Goal: Task Accomplishment & Management: Manage account settings

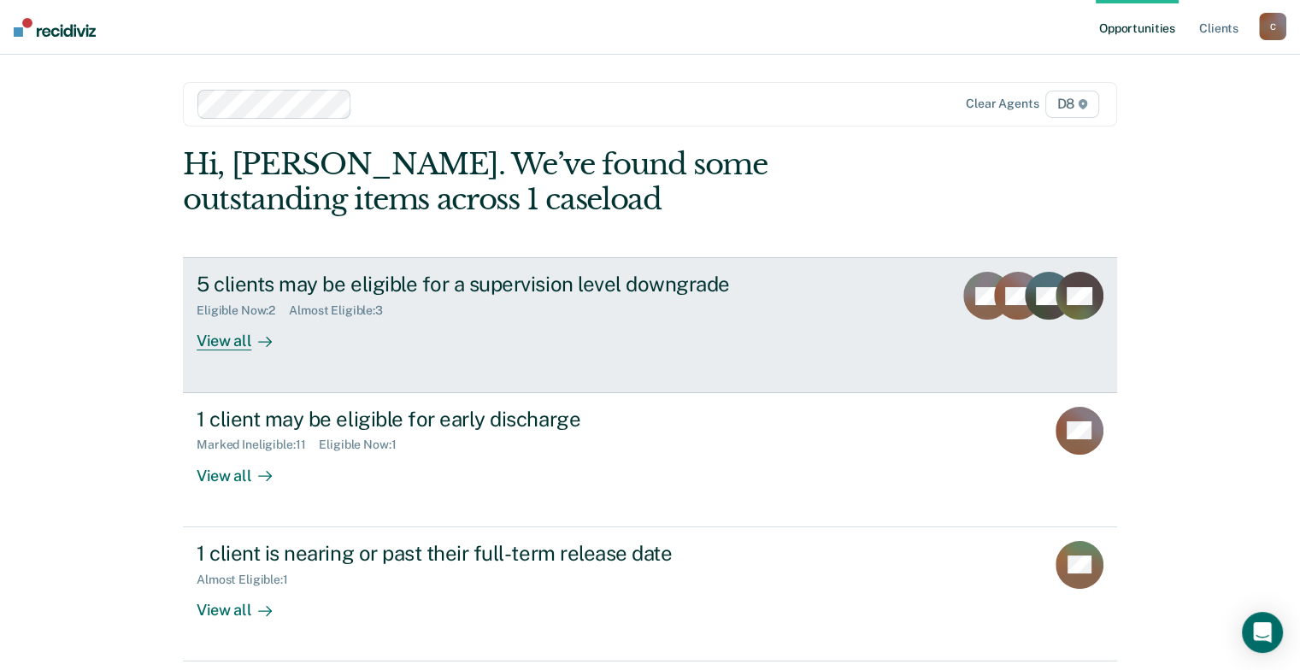
click at [208, 351] on div "View all" at bounding box center [245, 334] width 96 height 33
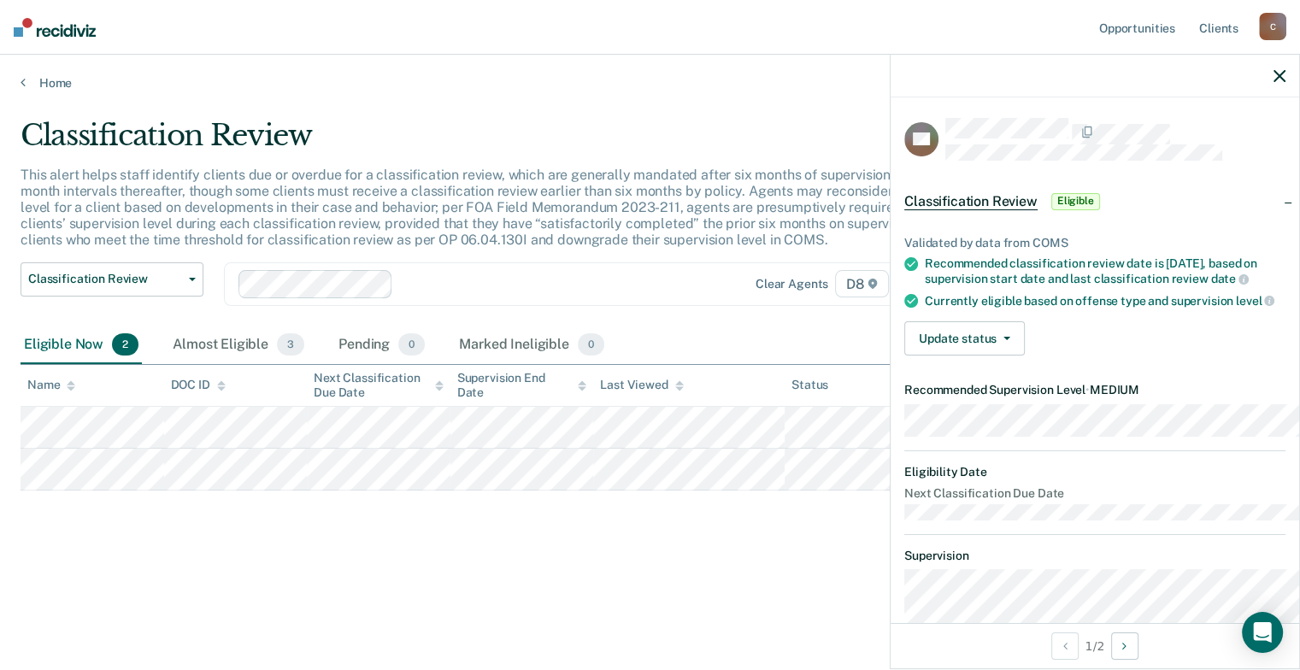
click at [469, 635] on main "Classification Review This alert helps staff identify clients due or overdue fo…" at bounding box center [650, 378] width 1300 height 575
click at [1274, 82] on icon "button" at bounding box center [1280, 76] width 12 height 12
click at [66, 91] on link "Home" at bounding box center [650, 82] width 1259 height 15
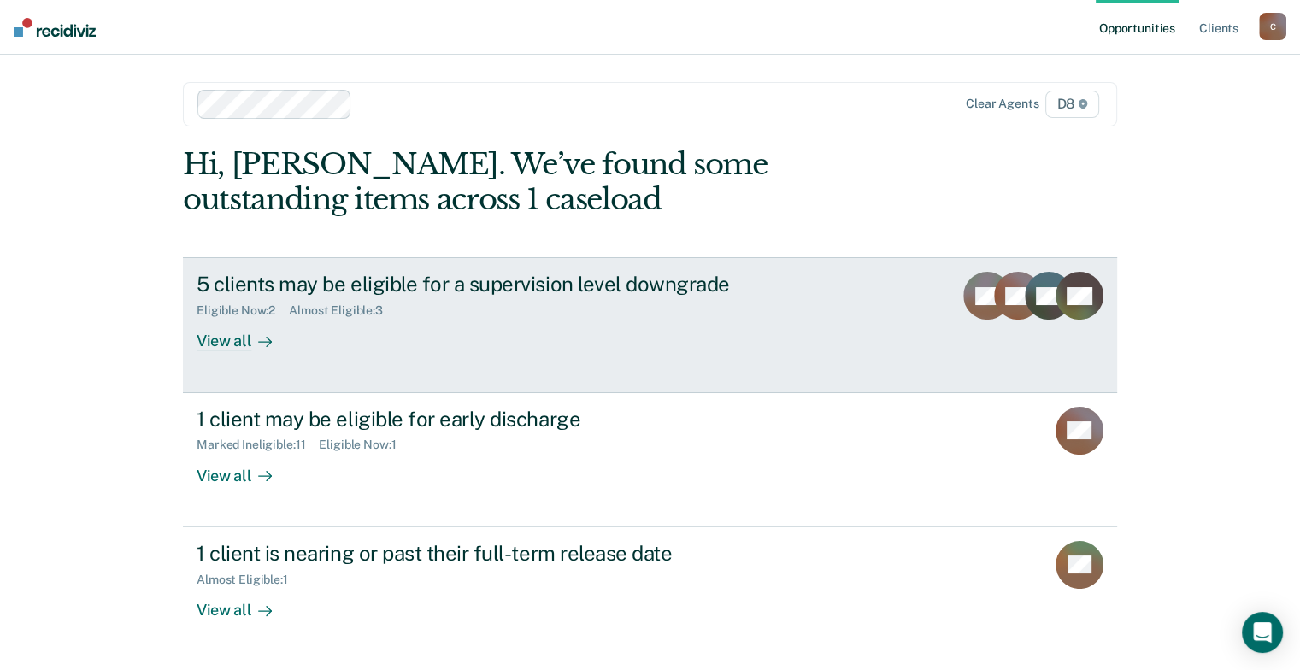
click at [237, 392] on link "5 clients may be eligible for a supervision level downgrade Eligible Now : 2 Al…" at bounding box center [650, 324] width 934 height 135
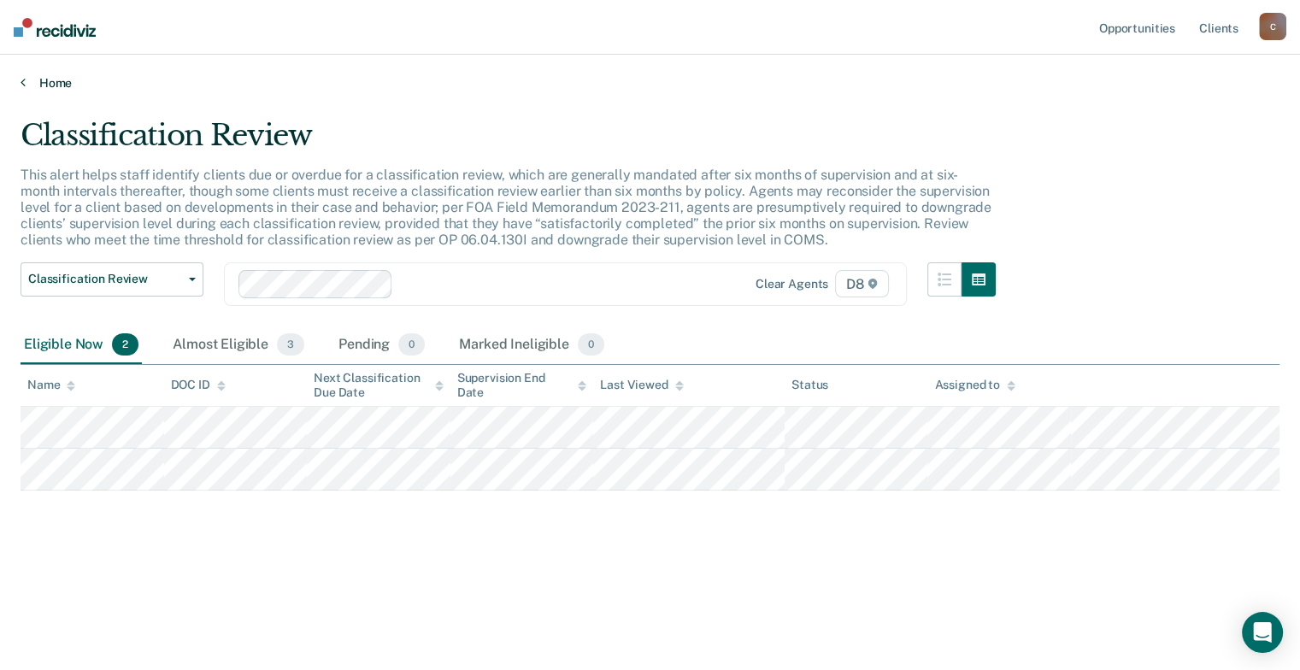
click at [26, 89] on icon at bounding box center [23, 82] width 5 height 14
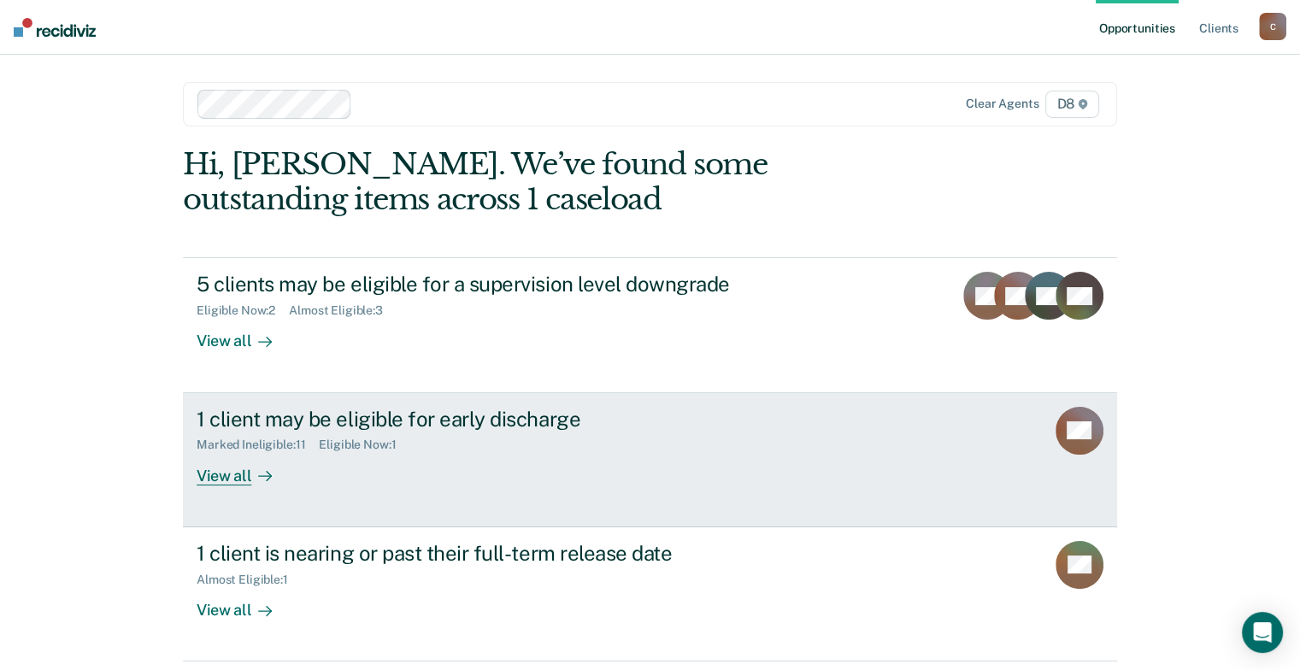
click at [260, 452] on div "Marked Ineligible : 11" at bounding box center [258, 445] width 122 height 15
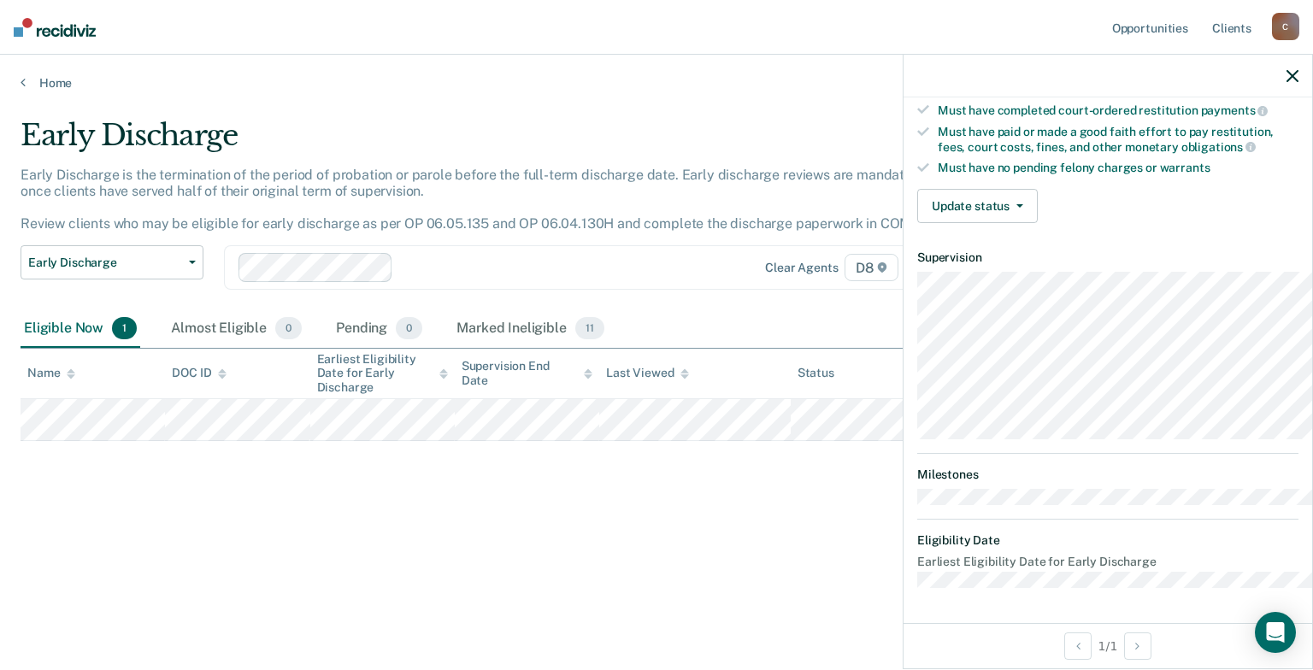
scroll to position [318, 0]
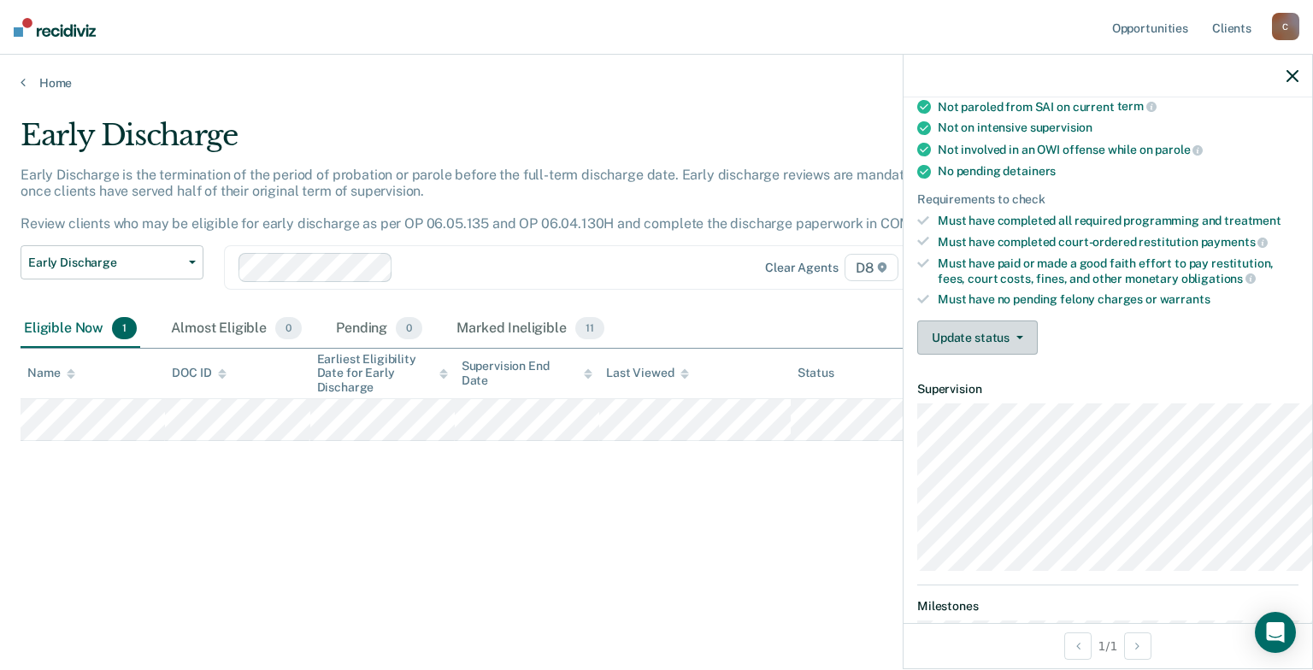
click at [985, 355] on button "Update status" at bounding box center [977, 338] width 121 height 34
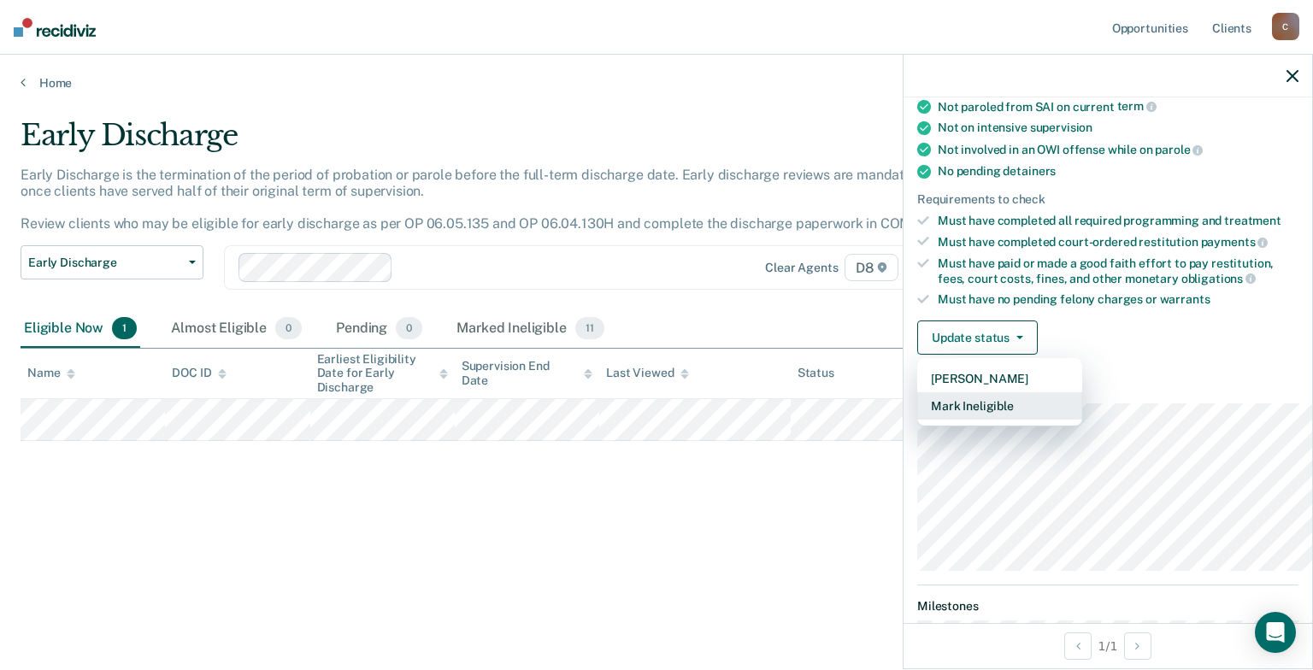
click at [944, 420] on button "Mark Ineligible" at bounding box center [999, 405] width 165 height 27
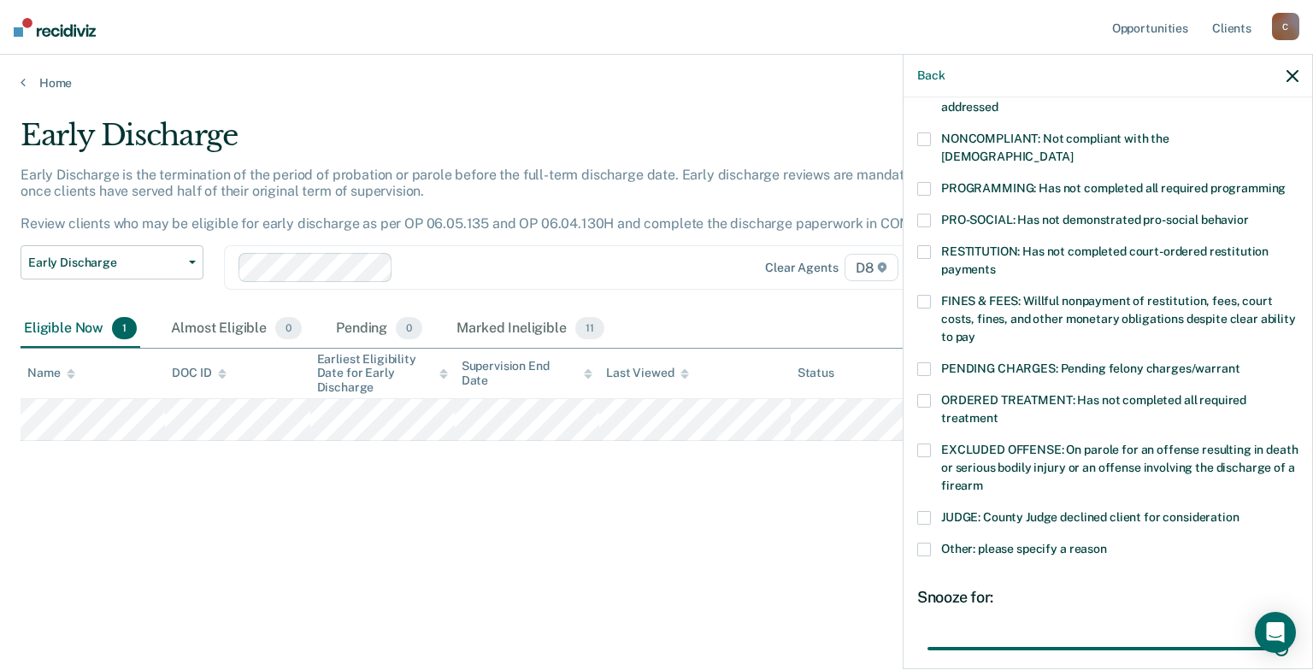
click at [917, 168] on label "NONCOMPLIANT: Not compliant with the [DEMOGRAPHIC_DATA]" at bounding box center [1107, 151] width 381 height 36
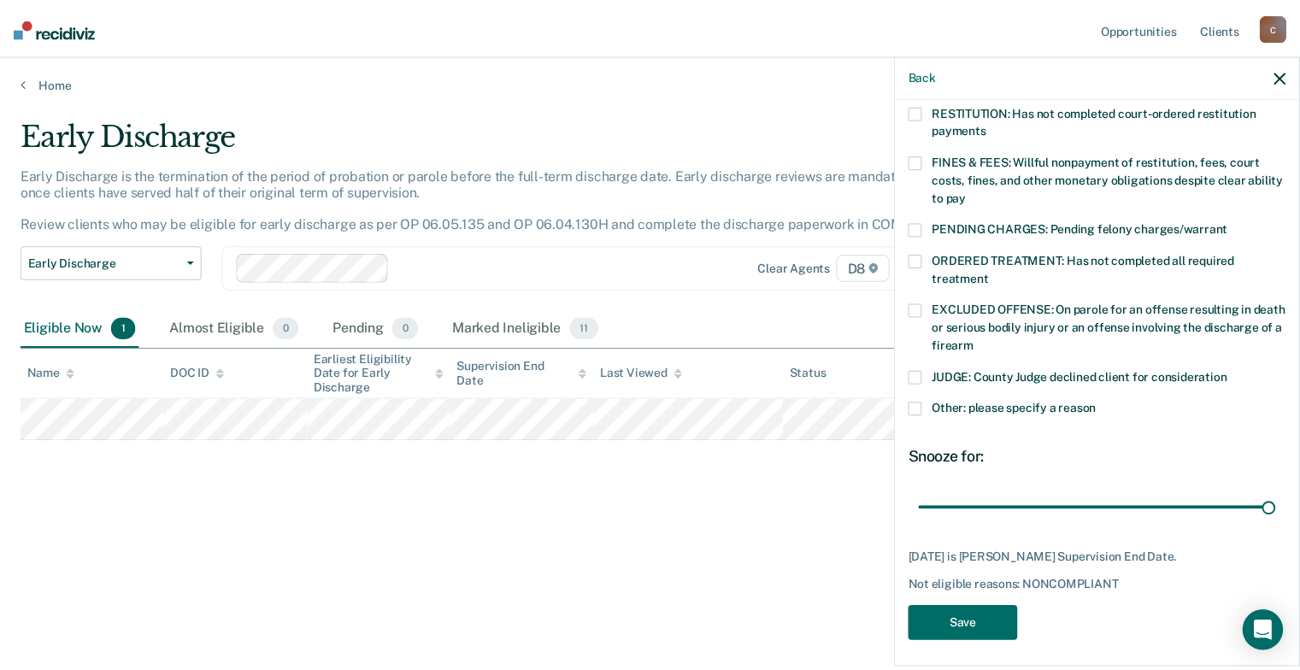
scroll to position [516, 0]
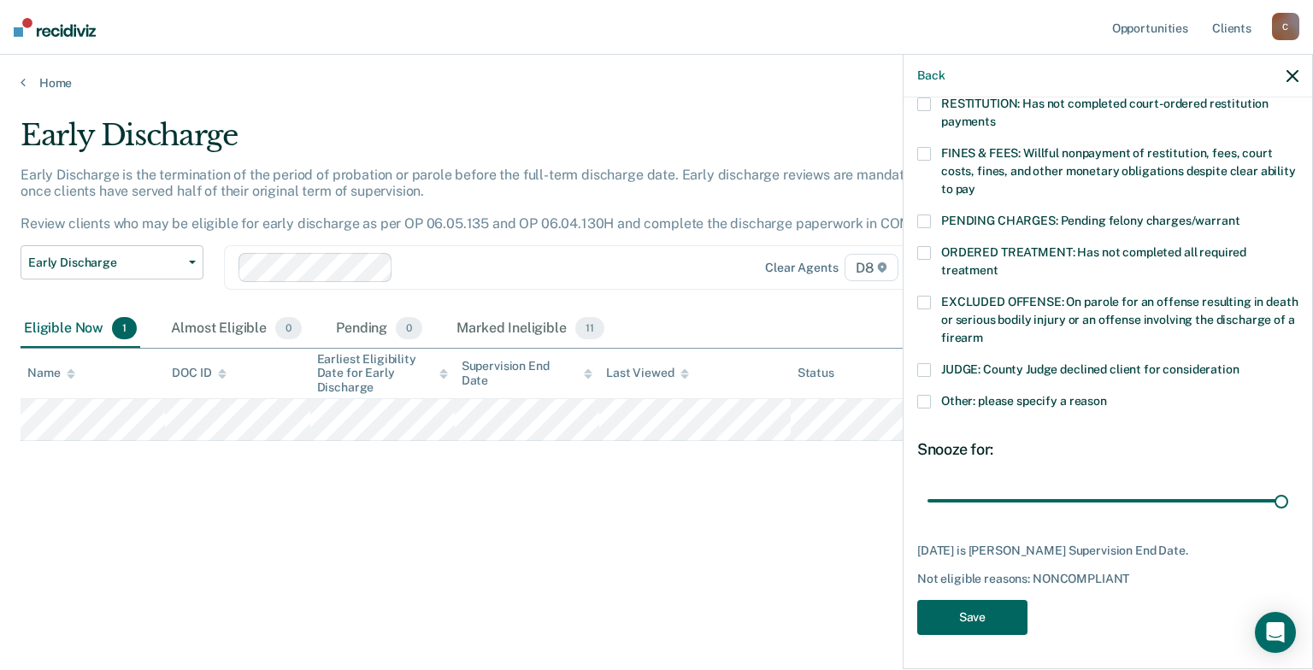
click at [926, 604] on button "Save" at bounding box center [972, 617] width 110 height 35
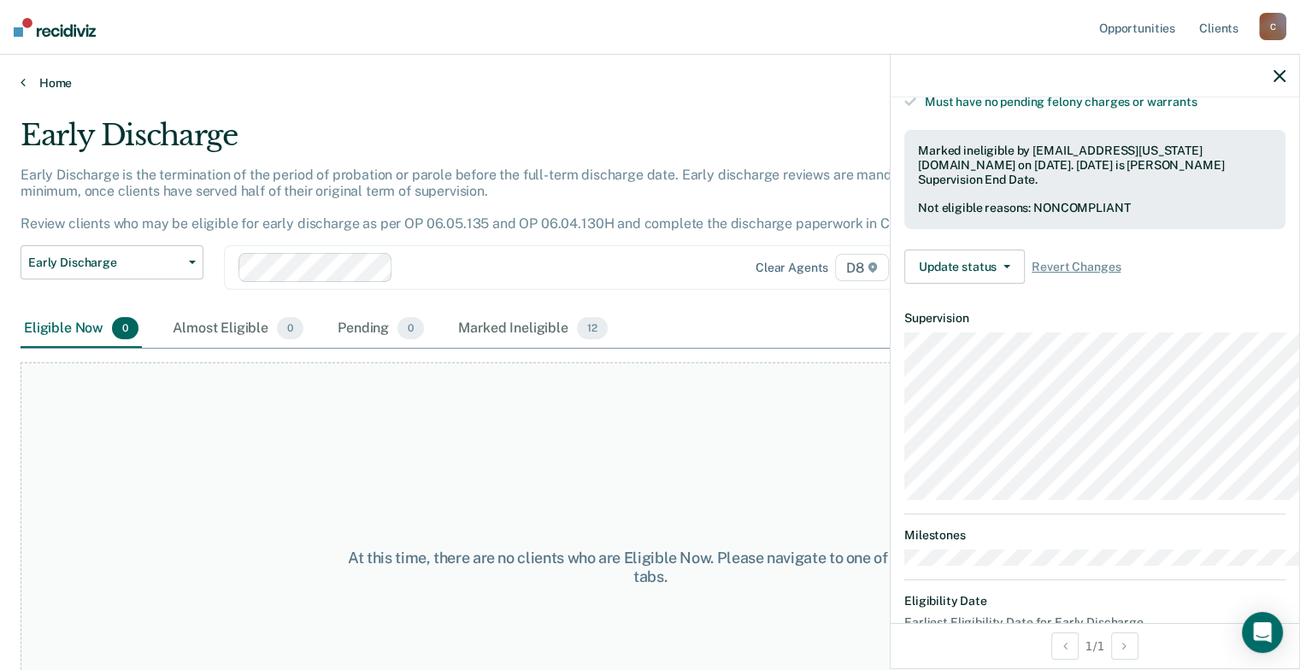
click at [50, 91] on link "Home" at bounding box center [650, 82] width 1259 height 15
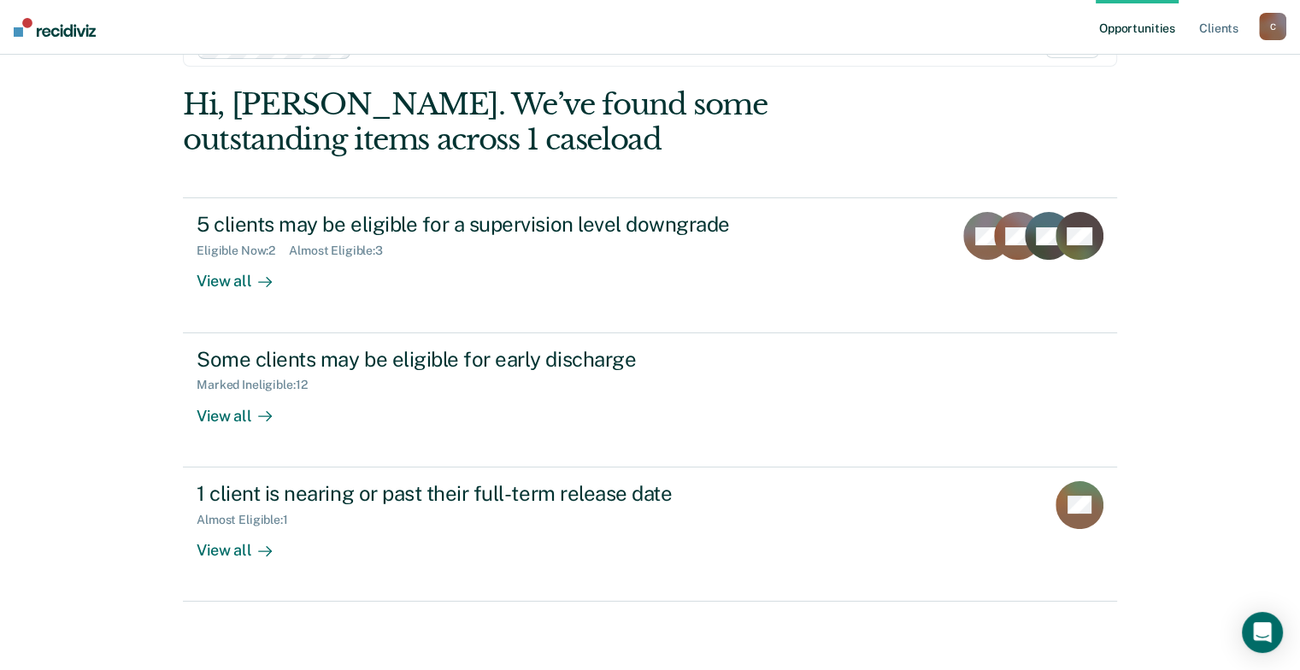
scroll to position [147, 0]
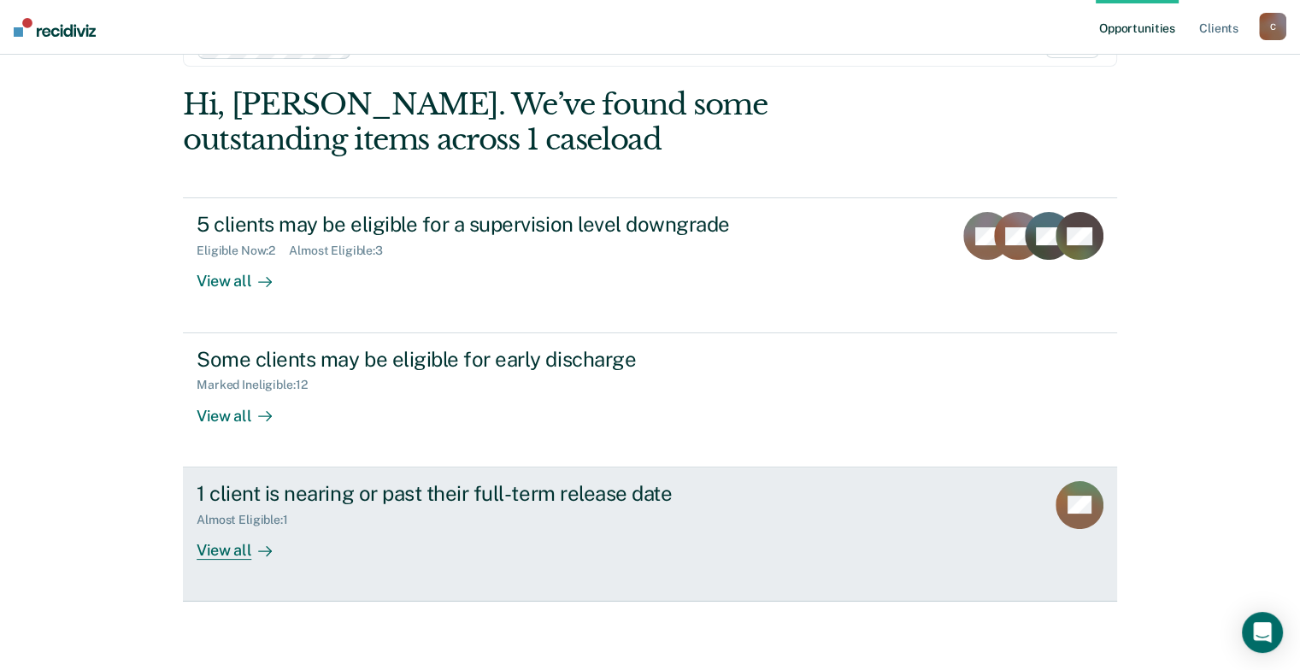
click at [267, 513] on div "Almost Eligible : 1" at bounding box center [249, 520] width 105 height 15
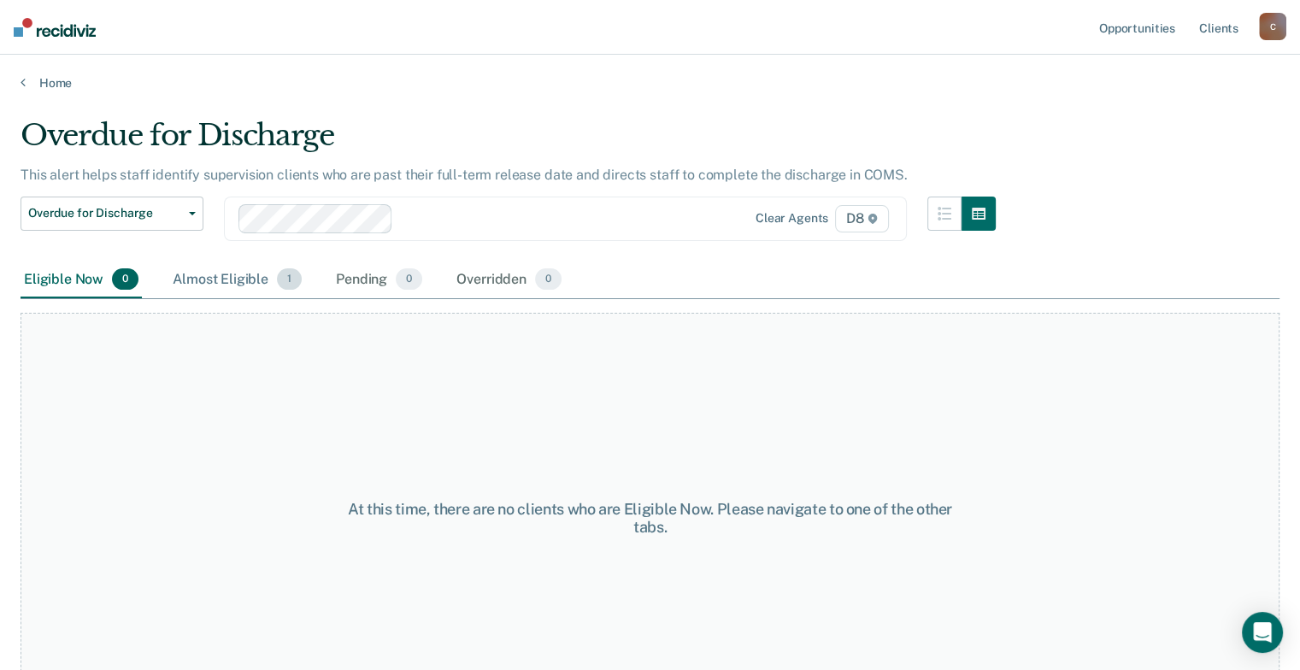
click at [269, 299] on div "Almost Eligible 1" at bounding box center [237, 281] width 136 height 38
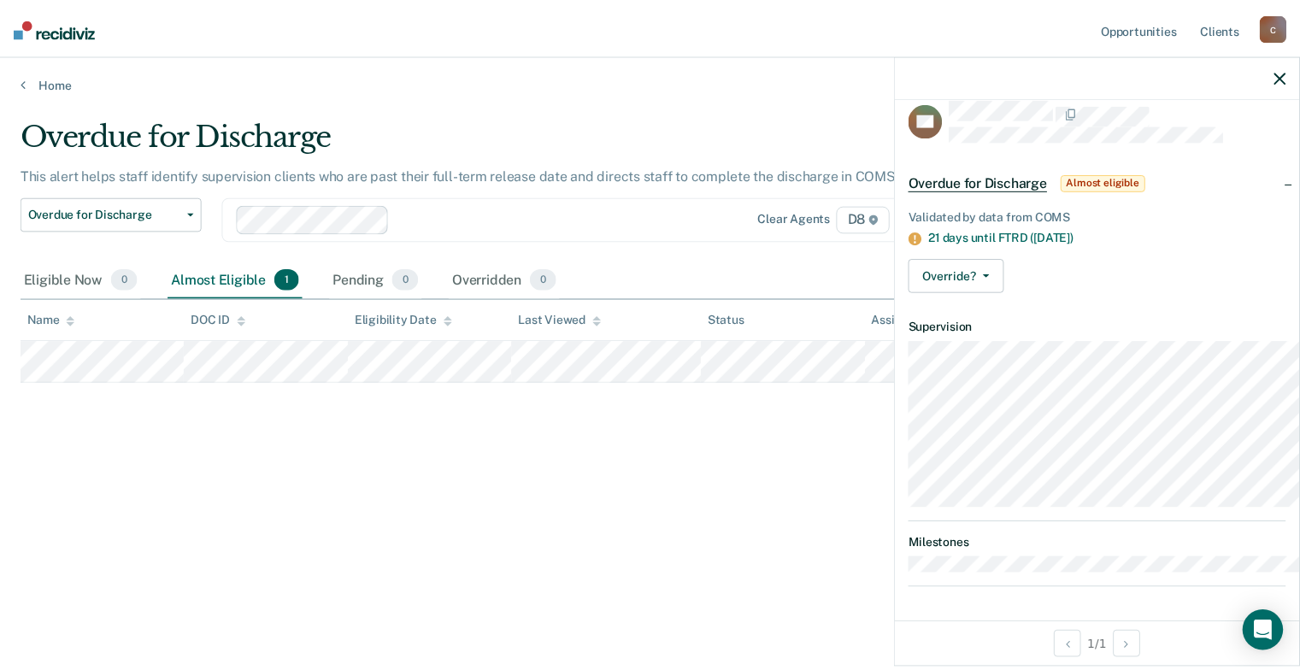
scroll to position [62, 0]
click at [532, 564] on div "Overdue for Discharge This alert helps staff identify supervision clients who a…" at bounding box center [657, 357] width 1272 height 479
click at [62, 86] on link "Home" at bounding box center [657, 82] width 1272 height 15
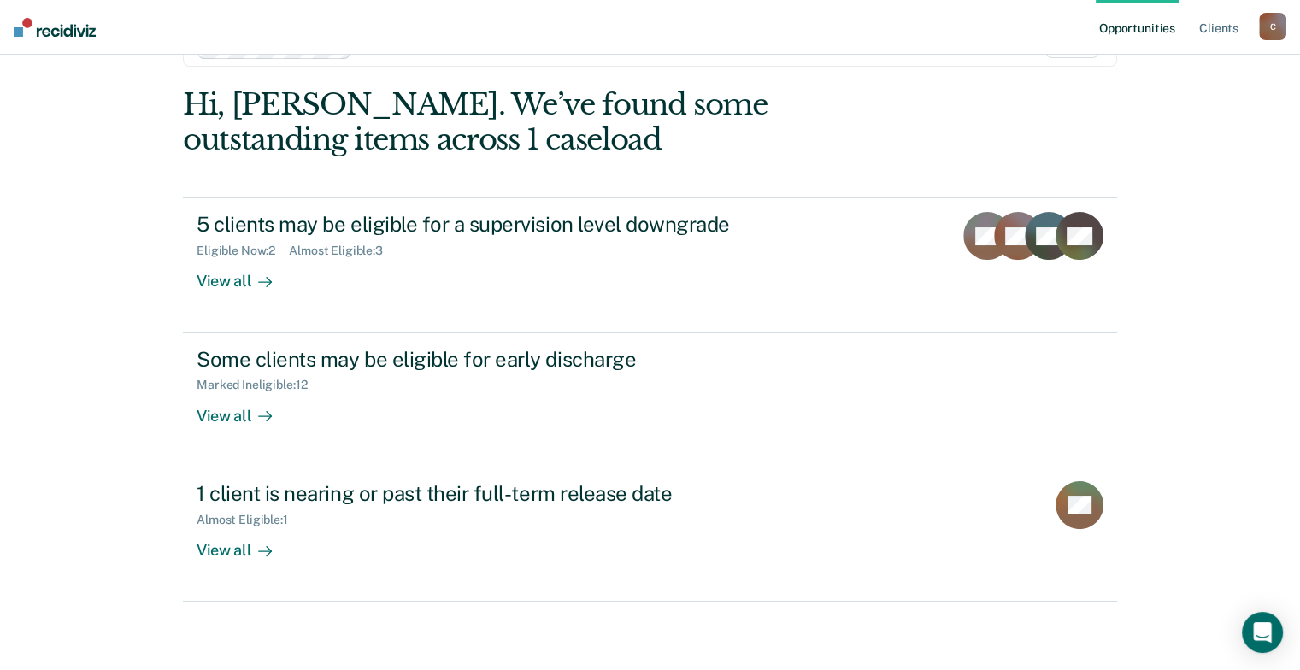
scroll to position [99, 0]
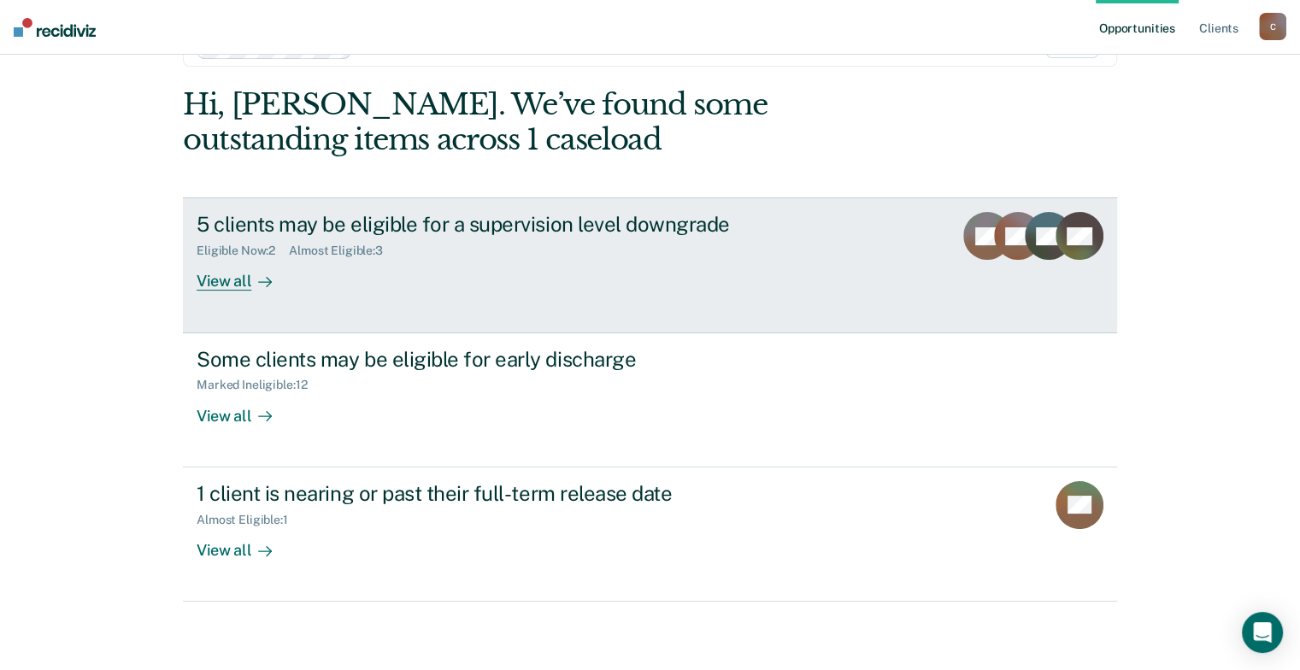
click at [215, 275] on div "View all" at bounding box center [245, 274] width 96 height 33
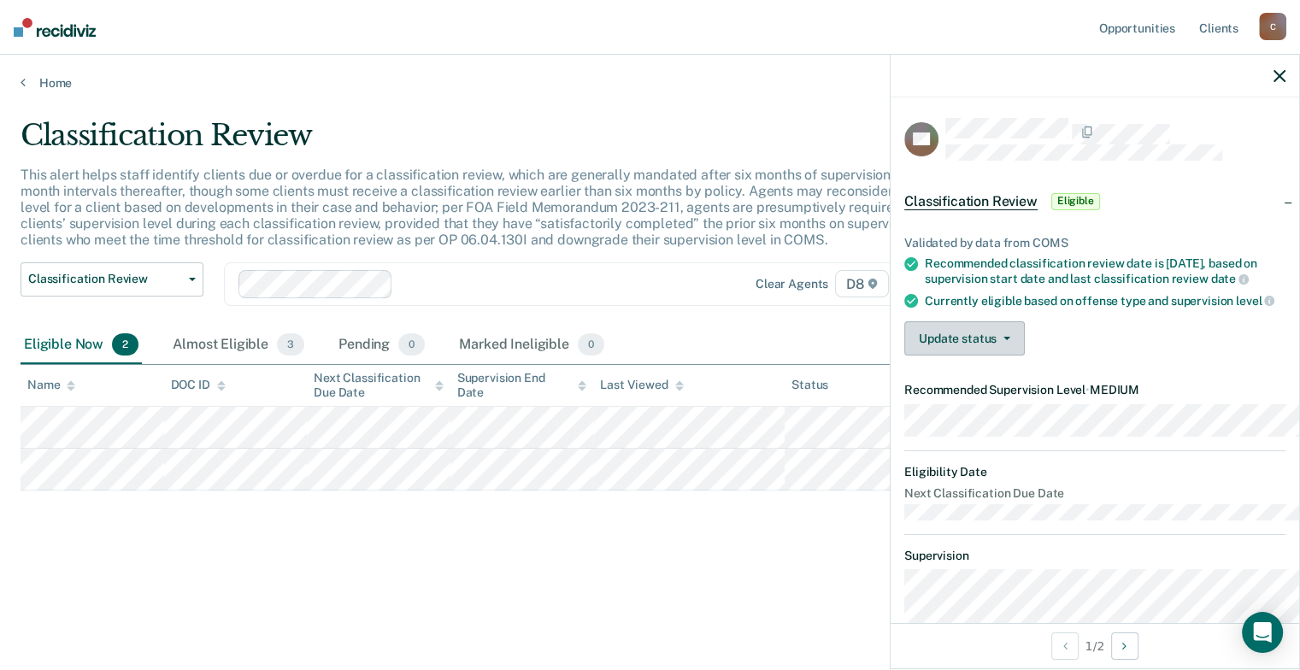
click at [997, 340] on span "button" at bounding box center [1004, 338] width 14 height 3
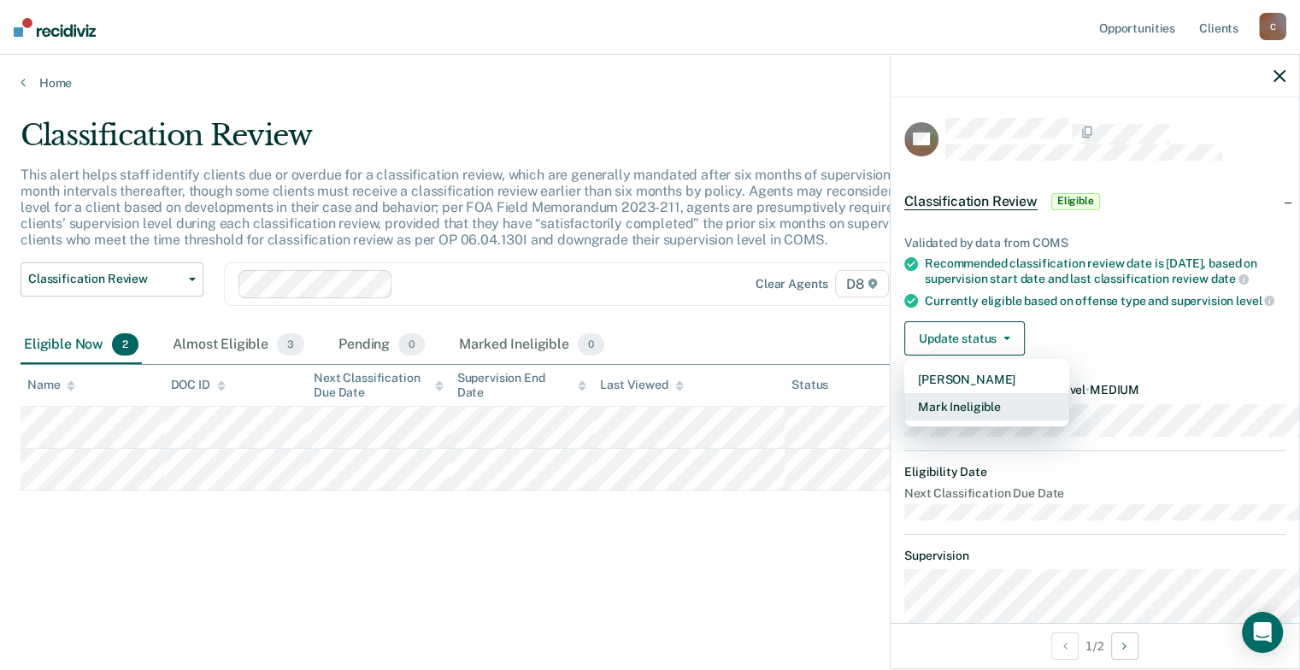
click at [919, 421] on button "Mark Ineligible" at bounding box center [987, 406] width 165 height 27
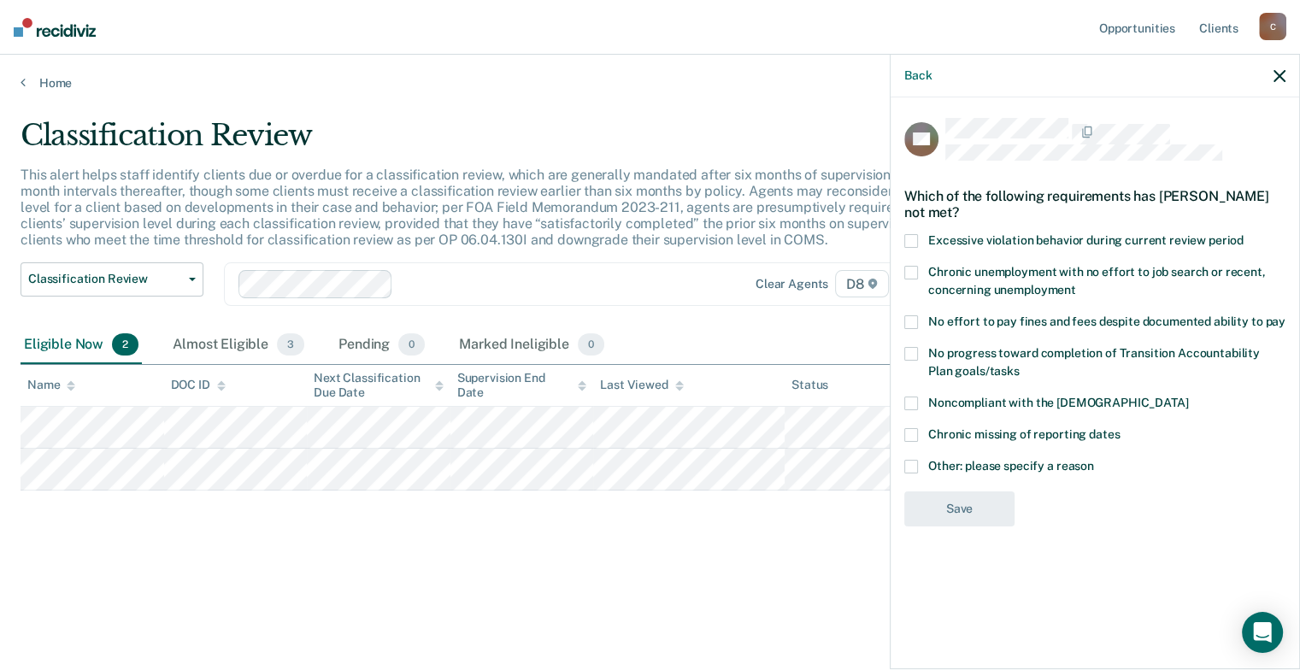
click at [905, 474] on span at bounding box center [912, 467] width 14 height 14
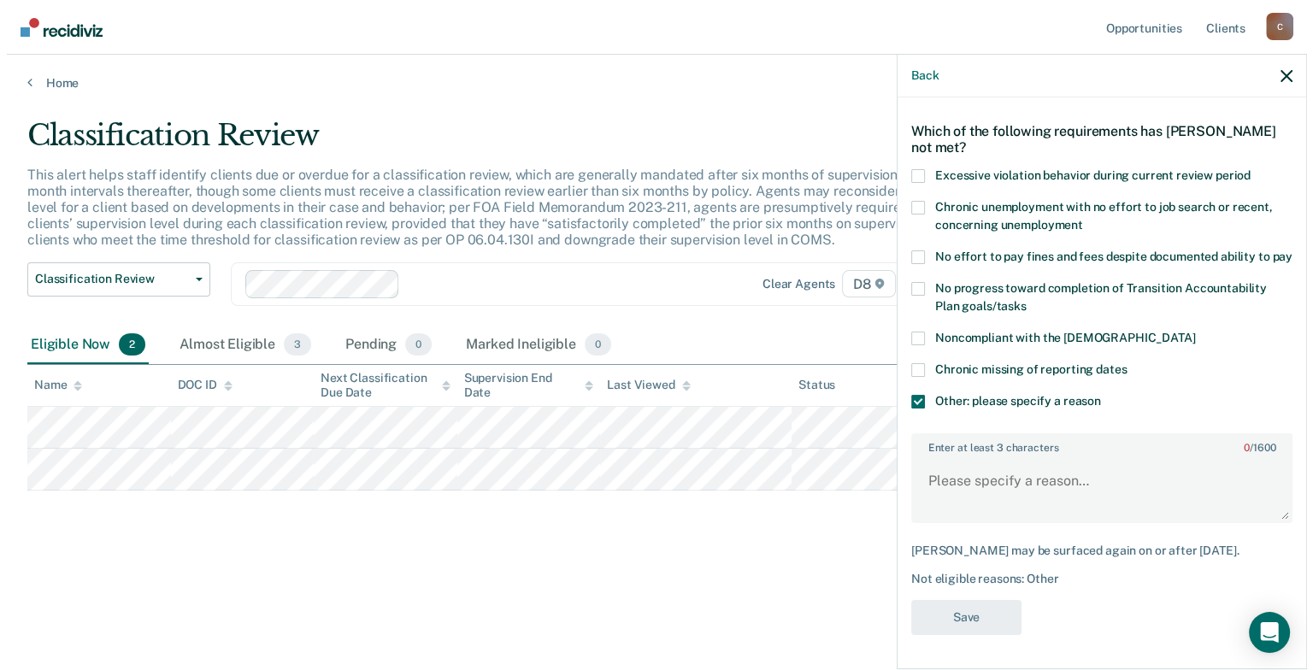
scroll to position [155, 0]
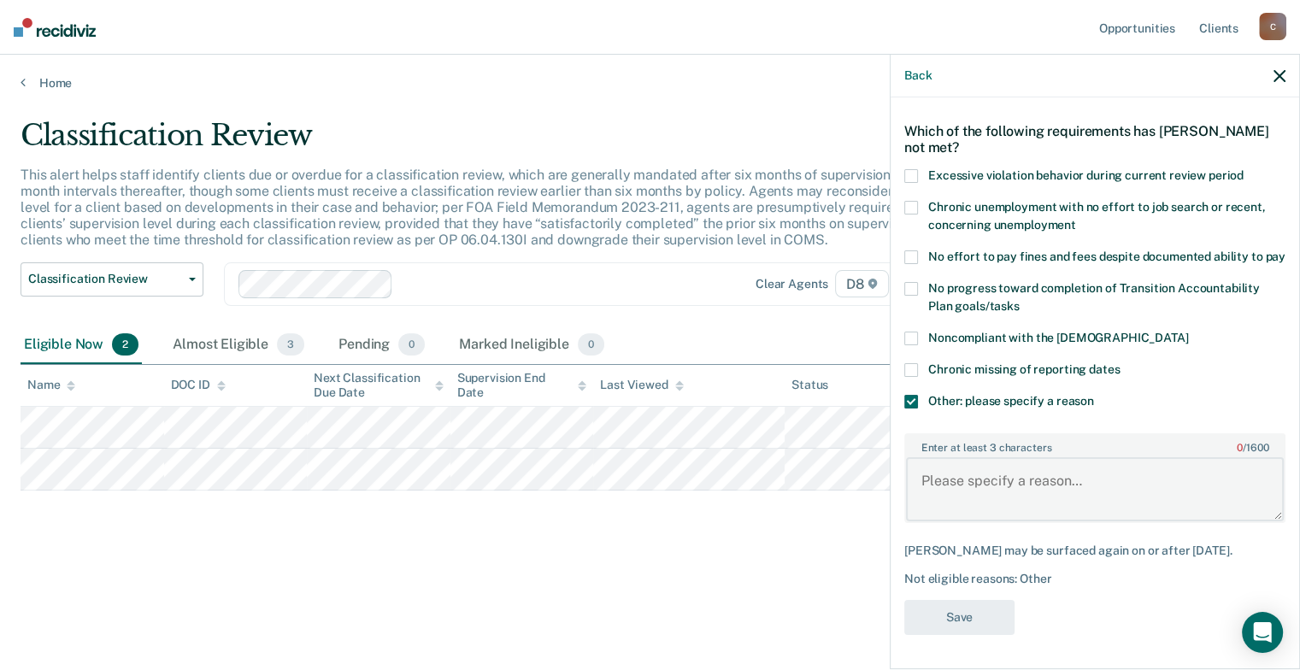
click at [970, 462] on textarea "Enter at least 3 characters 0 / 1600" at bounding box center [1095, 488] width 378 height 63
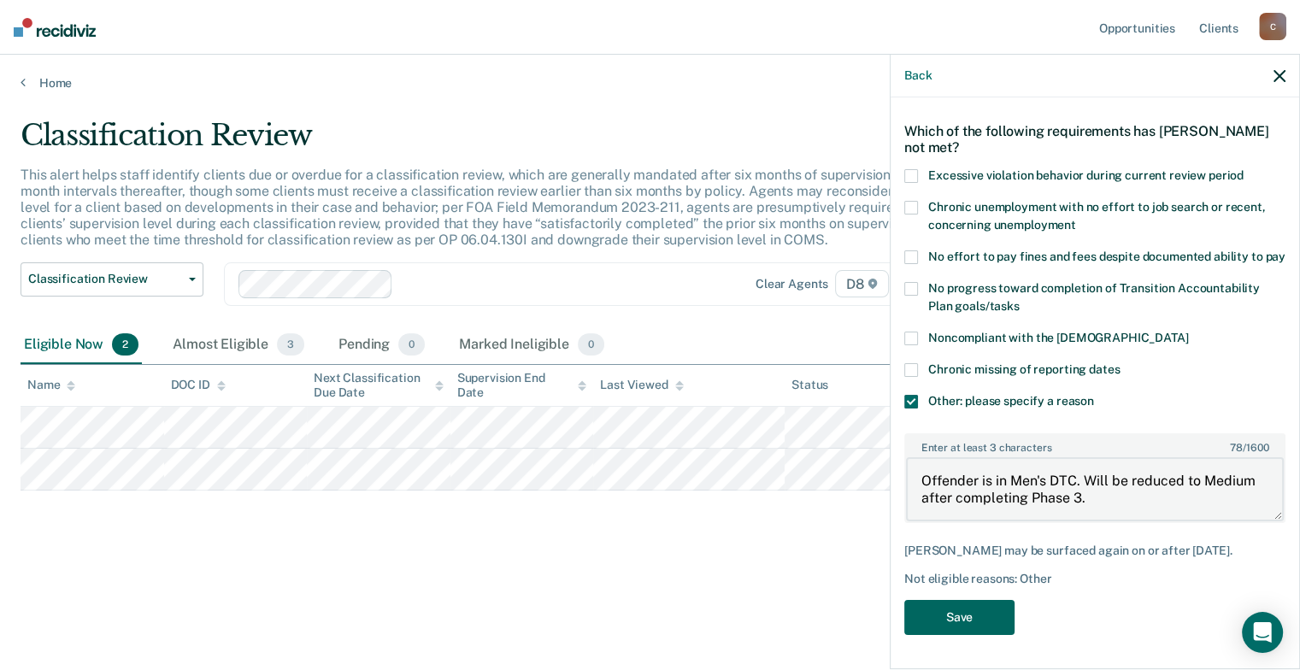
type textarea "Offender is in Men's DTC. Will be reduced to Medium after completing Phase 3."
click at [944, 612] on button "Save" at bounding box center [960, 617] width 110 height 35
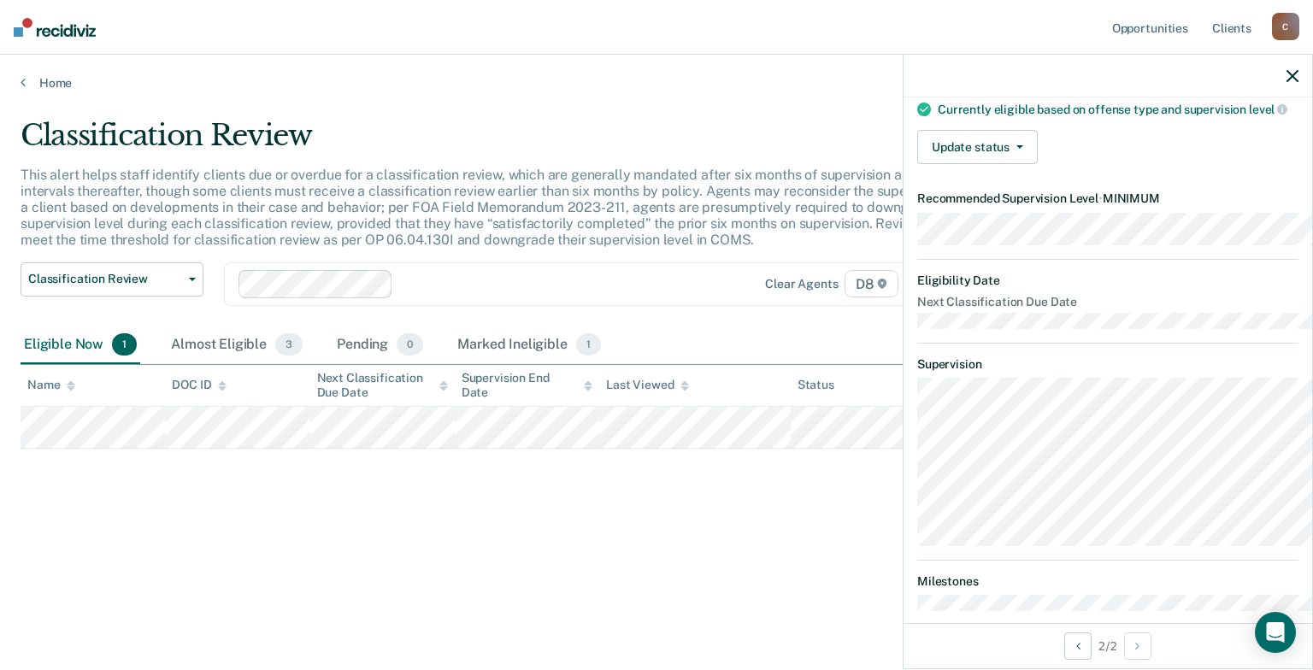
scroll to position [141, 0]
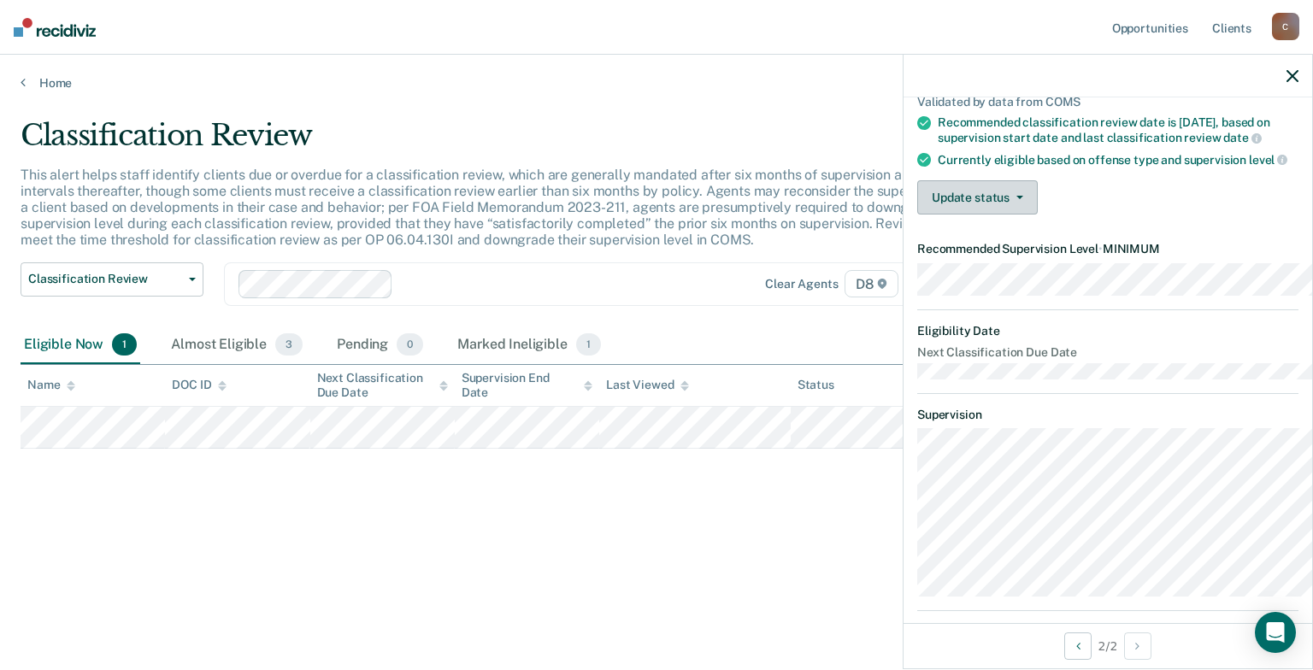
click at [980, 215] on button "Update status" at bounding box center [977, 197] width 121 height 34
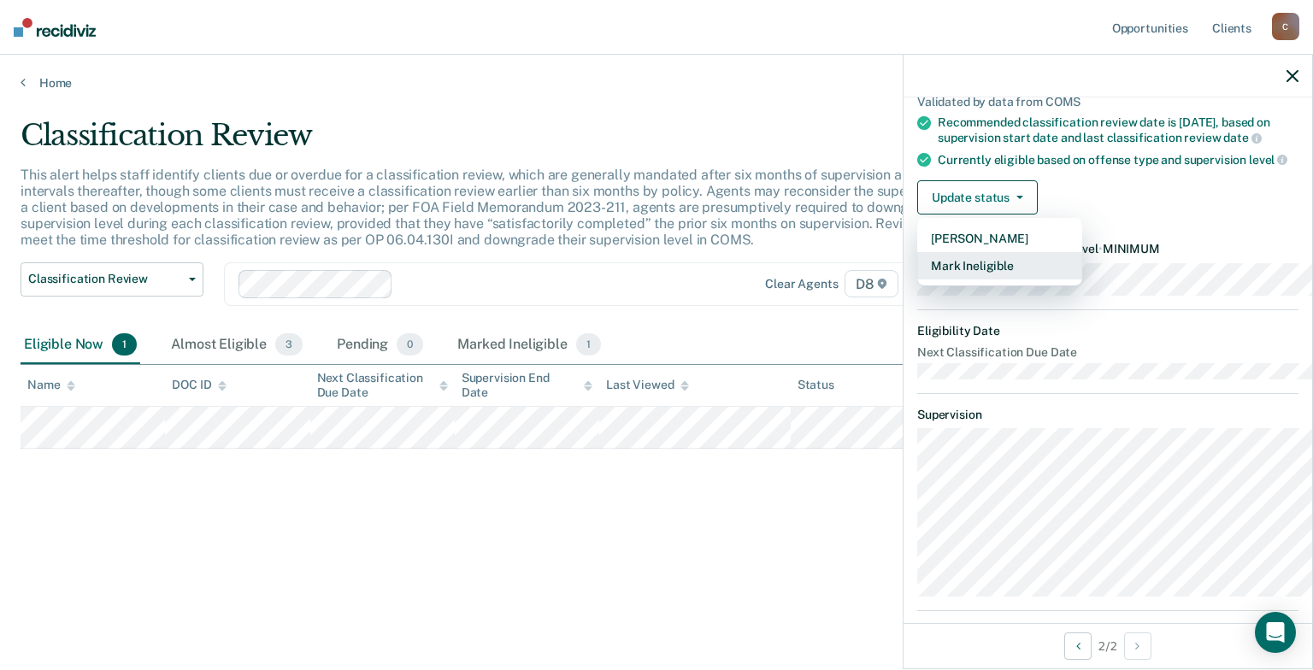
click at [917, 280] on button "Mark Ineligible" at bounding box center [999, 265] width 165 height 27
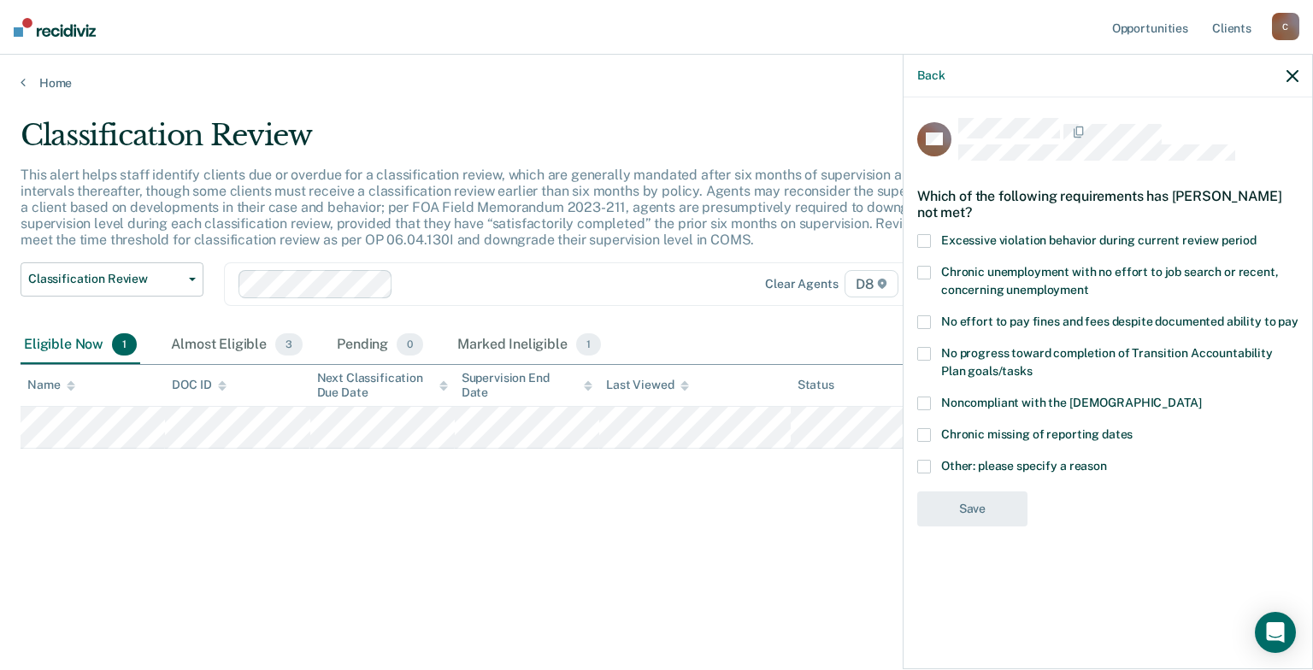
click at [917, 474] on span at bounding box center [924, 467] width 14 height 14
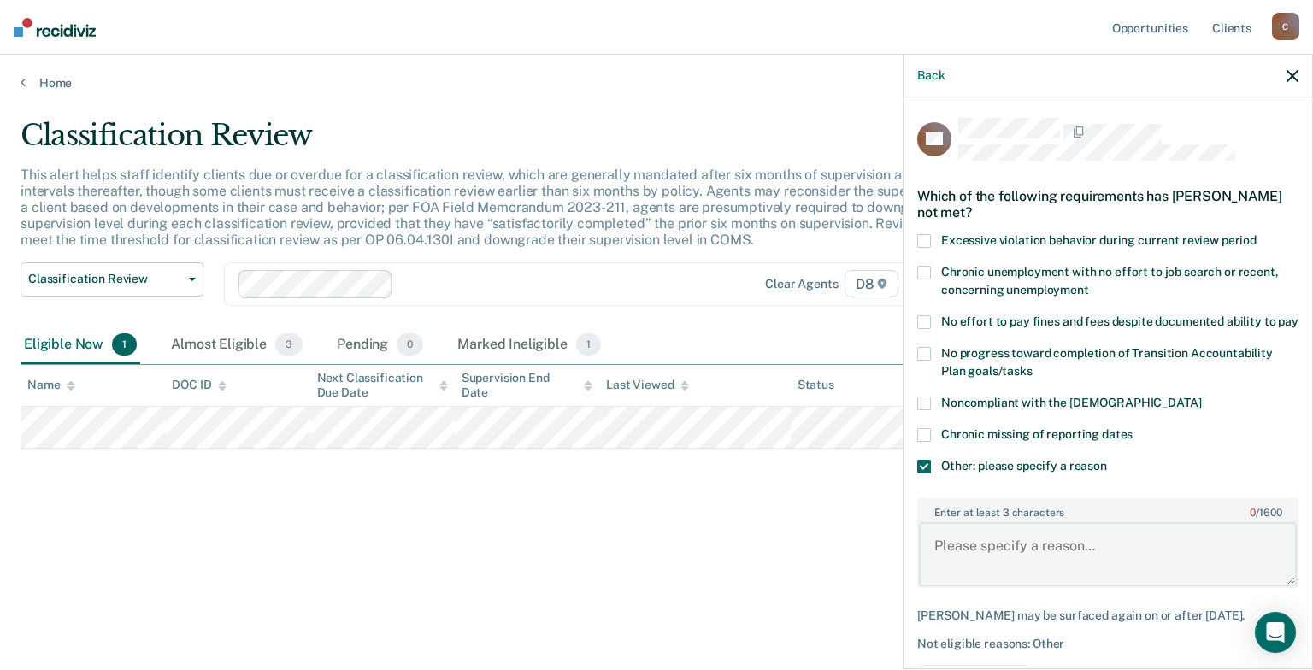
click at [1058, 586] on textarea "Enter at least 3 characters 0 / 1600" at bounding box center [1108, 553] width 378 height 63
type textarea "Offender has only been supervised at Medium since [DATE]."
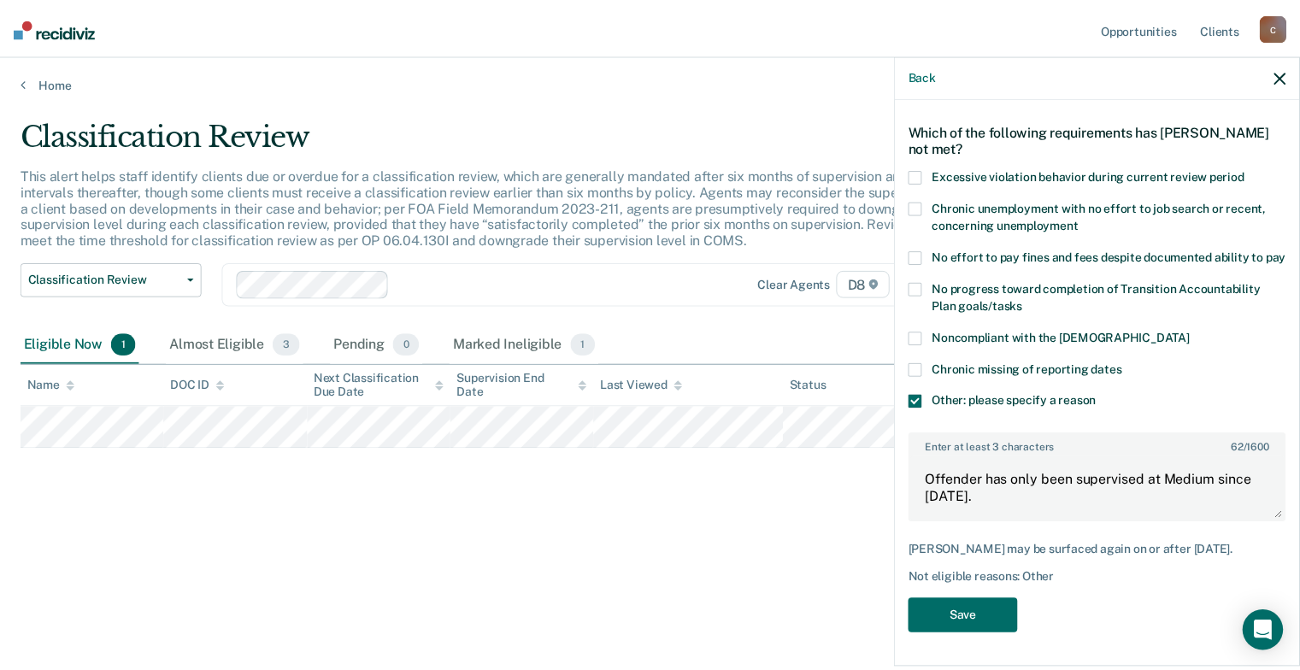
scroll to position [139, 0]
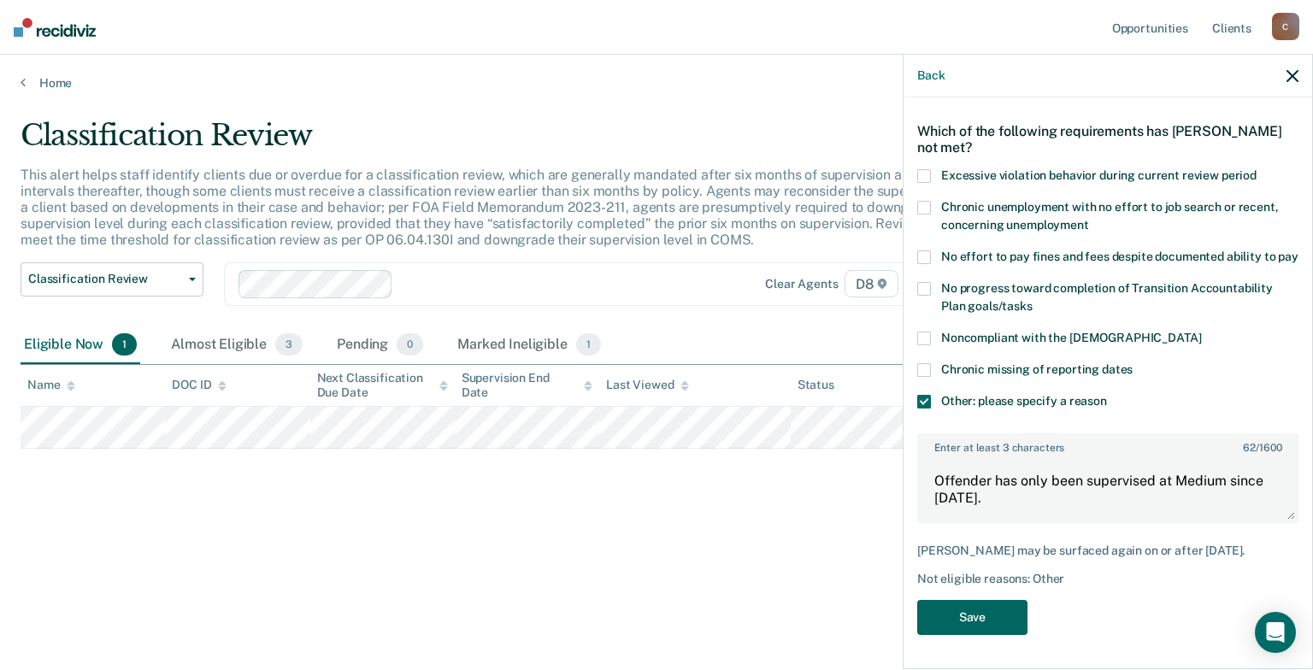
click at [960, 605] on button "Save" at bounding box center [972, 617] width 110 height 35
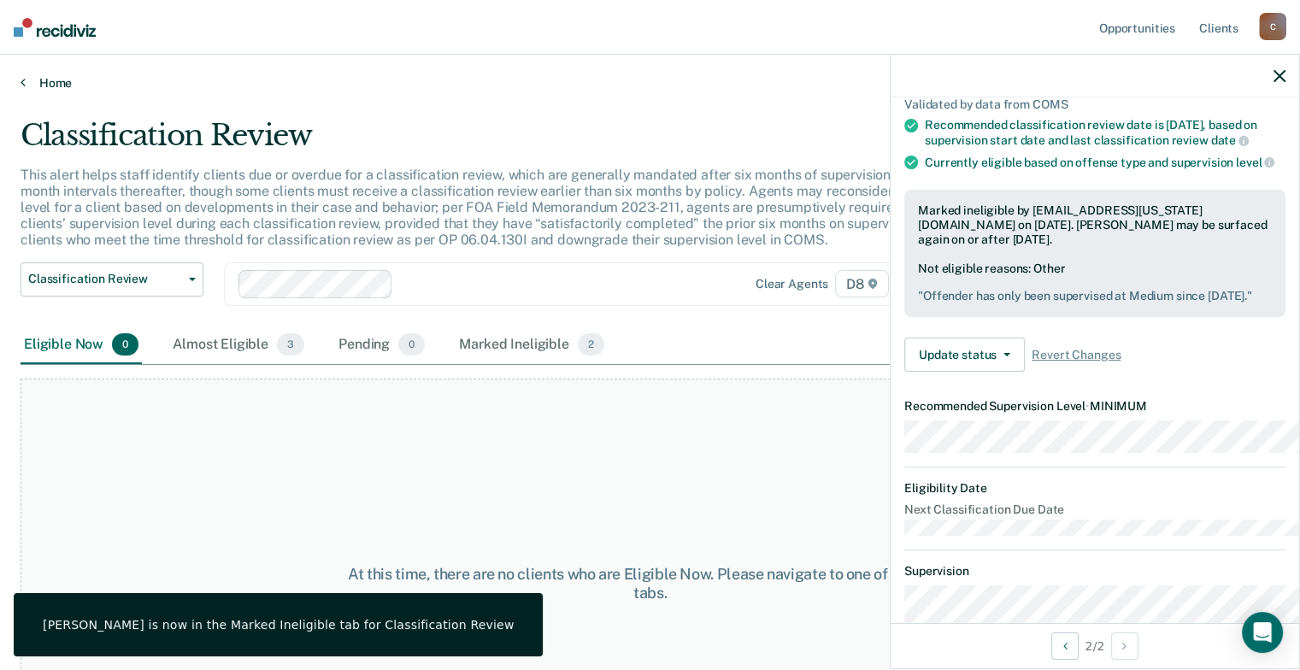
click at [67, 91] on link "Home" at bounding box center [650, 82] width 1259 height 15
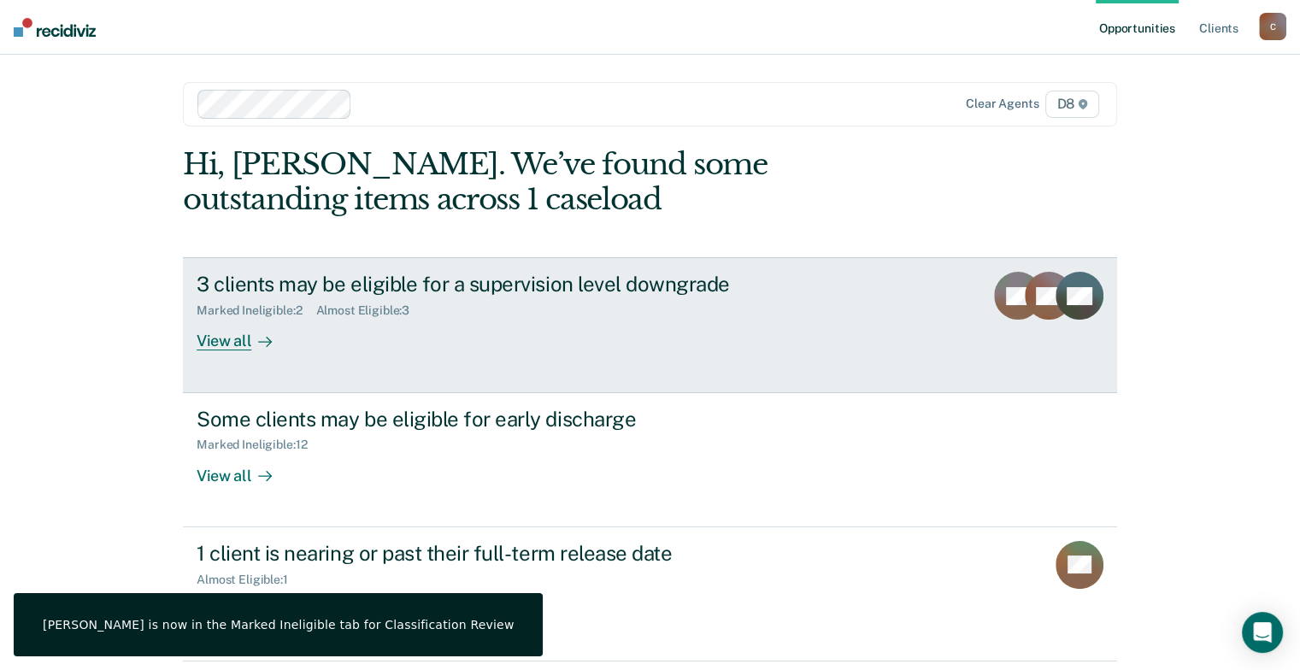
click at [243, 392] on link "3 clients may be eligible for a supervision level downgrade Marked Ineligible :…" at bounding box center [650, 324] width 934 height 135
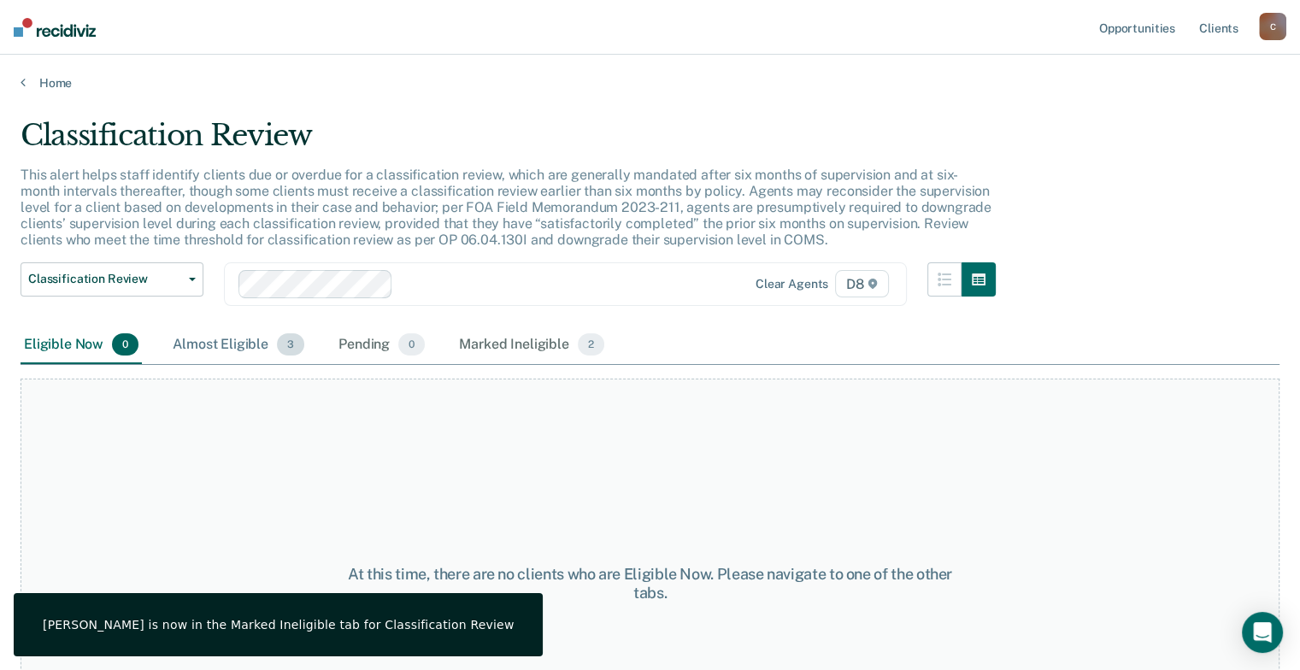
click at [243, 364] on div "Almost Eligible 3" at bounding box center [238, 346] width 139 height 38
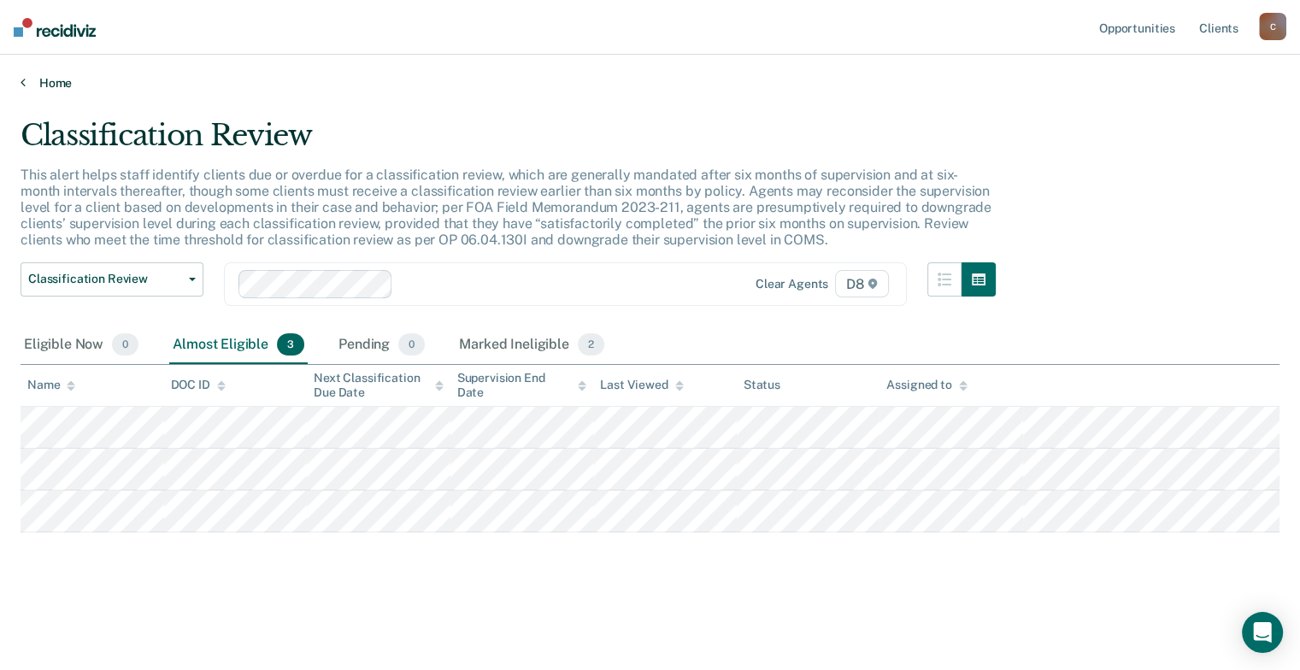
click at [63, 91] on link "Home" at bounding box center [650, 82] width 1259 height 15
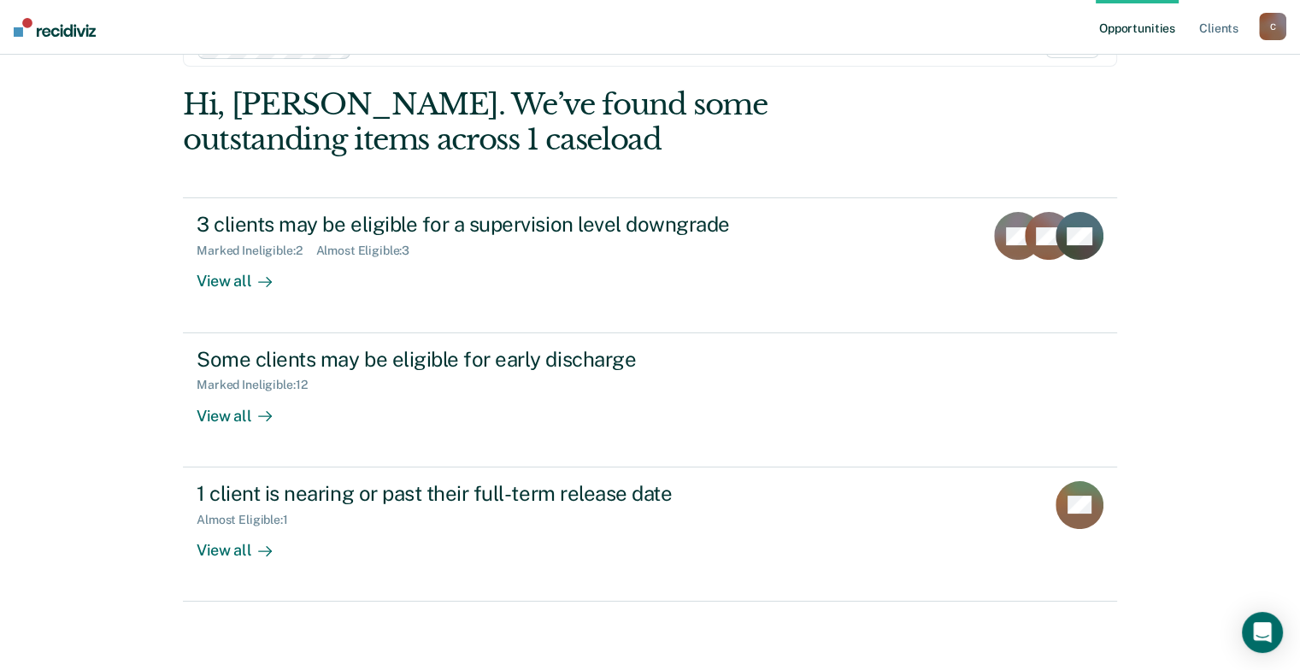
scroll to position [92, 0]
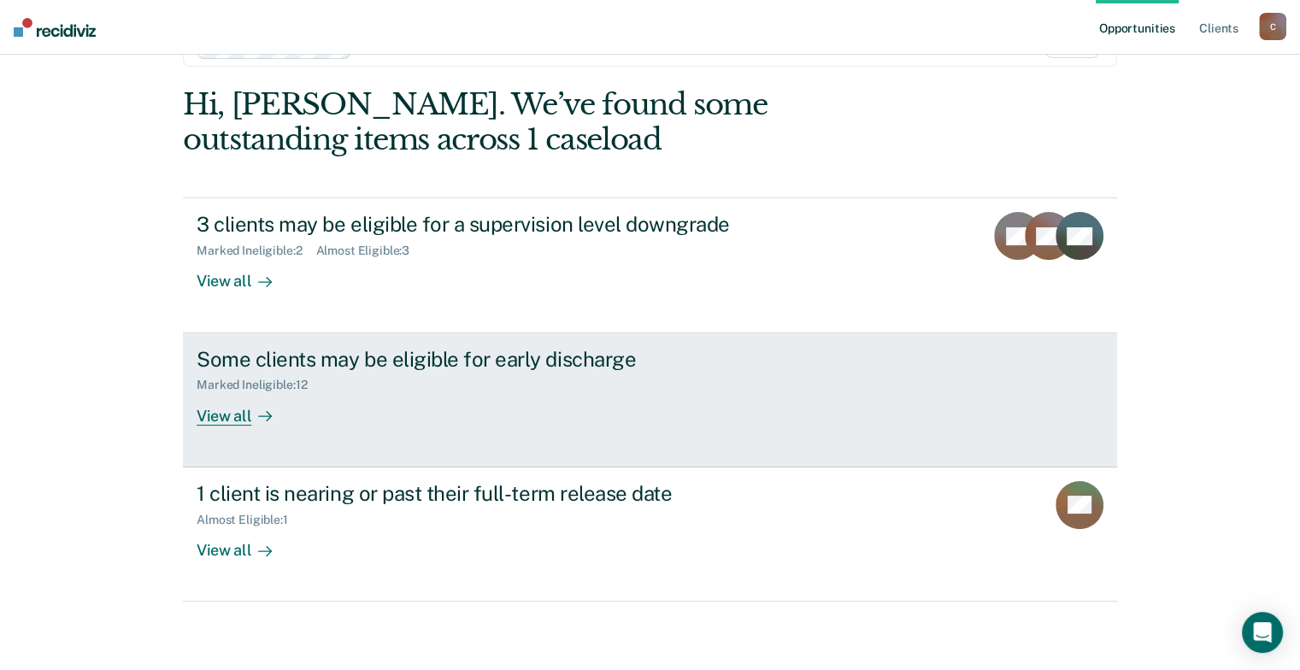
click at [225, 426] on div "View all" at bounding box center [245, 408] width 96 height 33
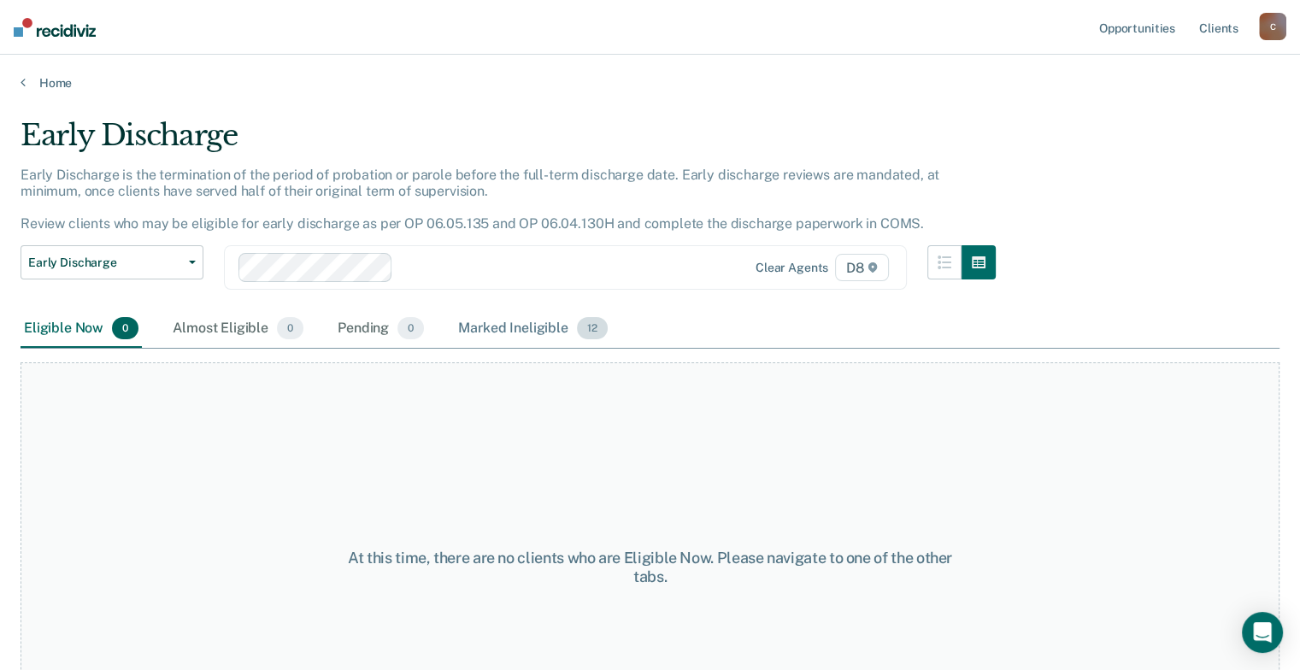
click at [561, 348] on div "Marked Ineligible 12" at bounding box center [533, 329] width 156 height 38
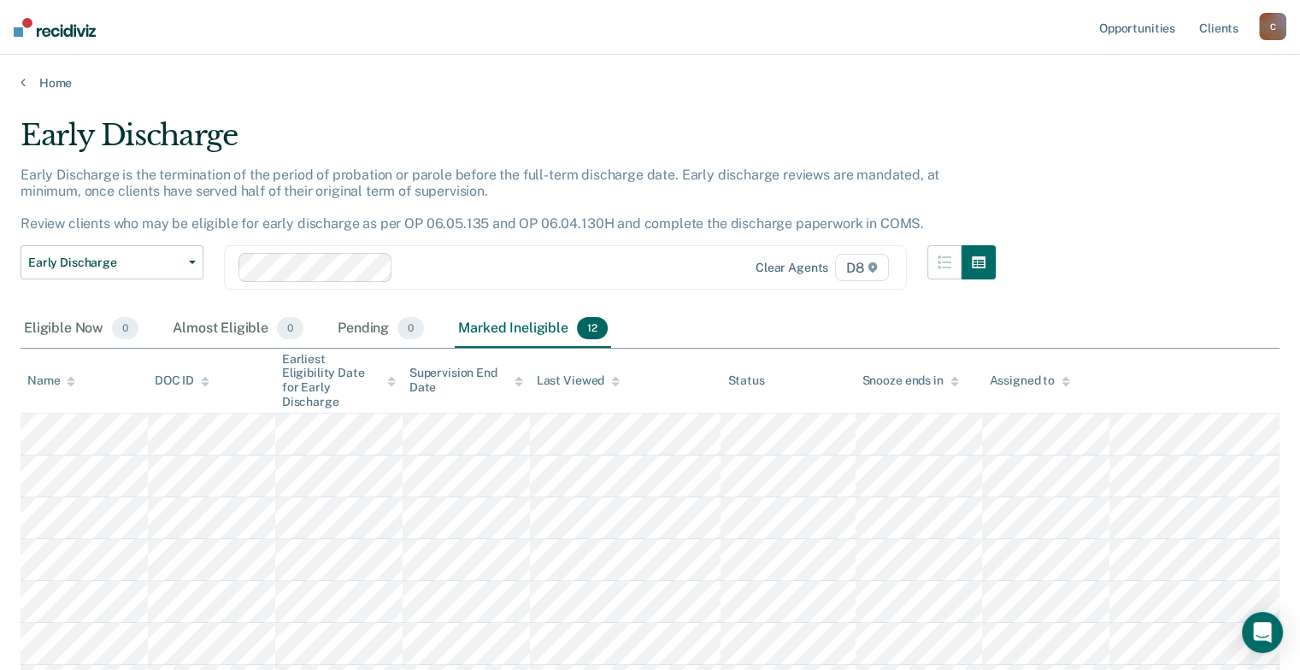
click at [1274, 26] on div "C" at bounding box center [1272, 26] width 27 height 27
click at [1159, 120] on link "Log Out" at bounding box center [1204, 112] width 138 height 15
